Goal: Go to known website: Go to known website

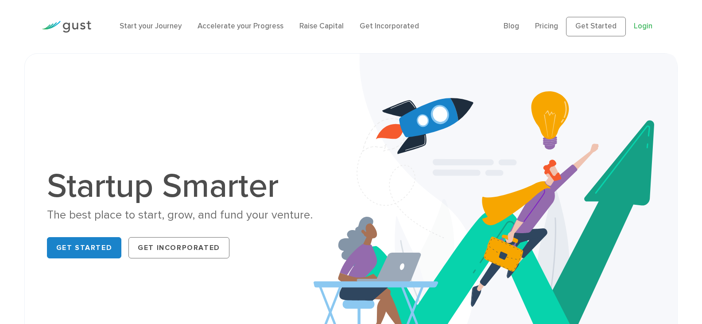
click at [638, 24] on link "Login" at bounding box center [642, 26] width 19 height 9
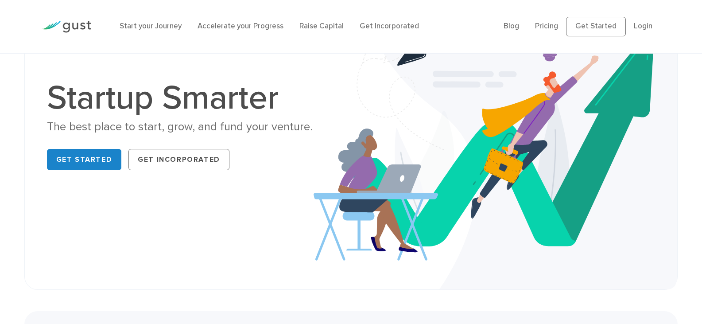
scroll to position [89, 0]
click at [70, 157] on link "Get Started" at bounding box center [84, 158] width 75 height 21
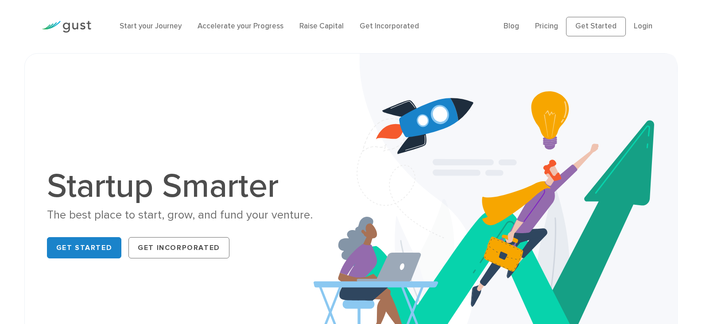
click at [633, 24] on ul "Blog FAQ Pricing Get Started Login Login" at bounding box center [581, 26] width 157 height 19
click at [639, 24] on link "Login" at bounding box center [642, 26] width 19 height 9
